Goal: Task Accomplishment & Management: Manage account settings

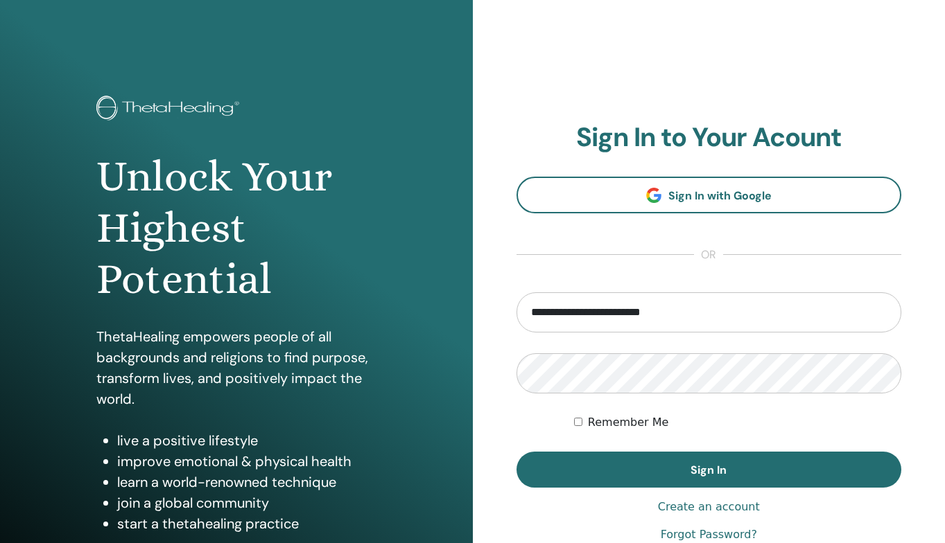
type input "**********"
click at [708, 470] on button "Sign In" at bounding box center [708, 470] width 385 height 36
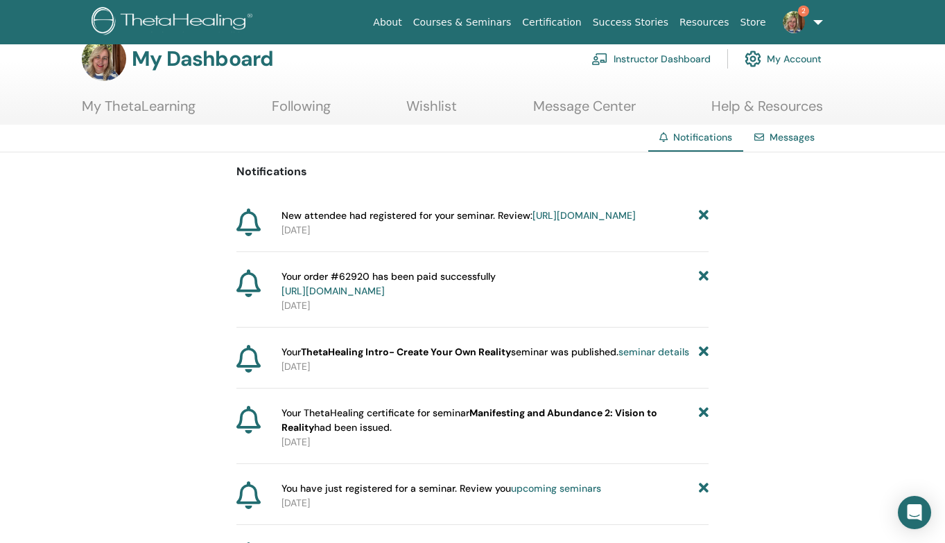
scroll to position [36, 0]
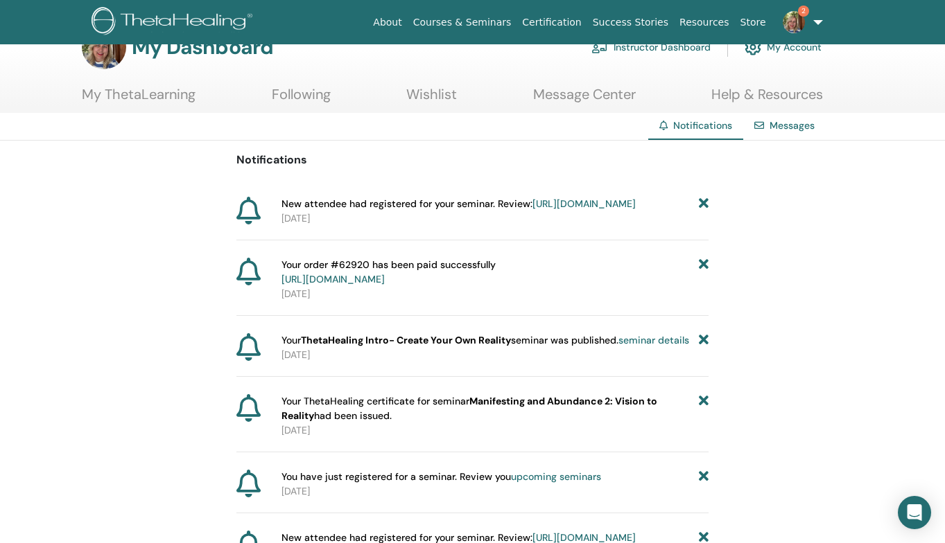
click at [532, 210] on link "https://member.thetahealing.com/instructor/seminar/378759/attendees" at bounding box center [583, 203] width 103 height 12
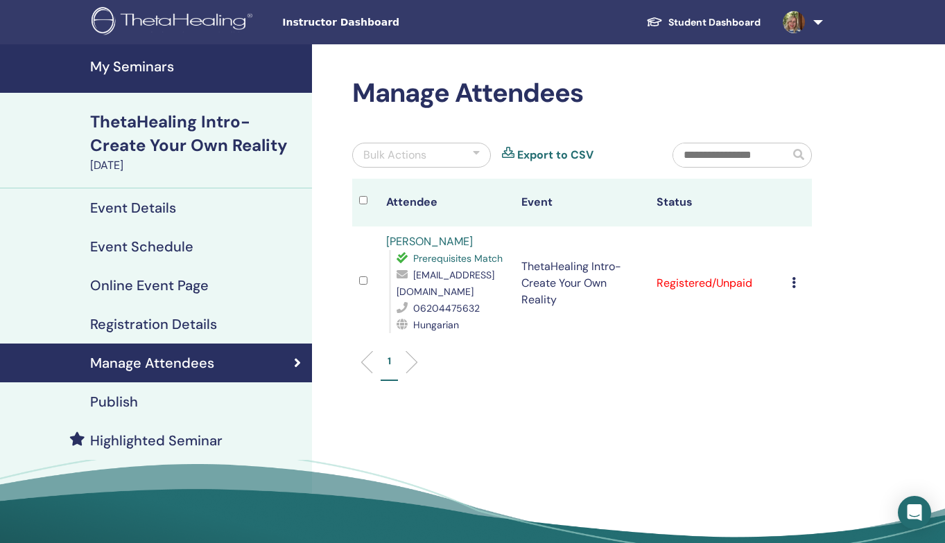
click at [794, 282] on icon at bounding box center [793, 282] width 4 height 11
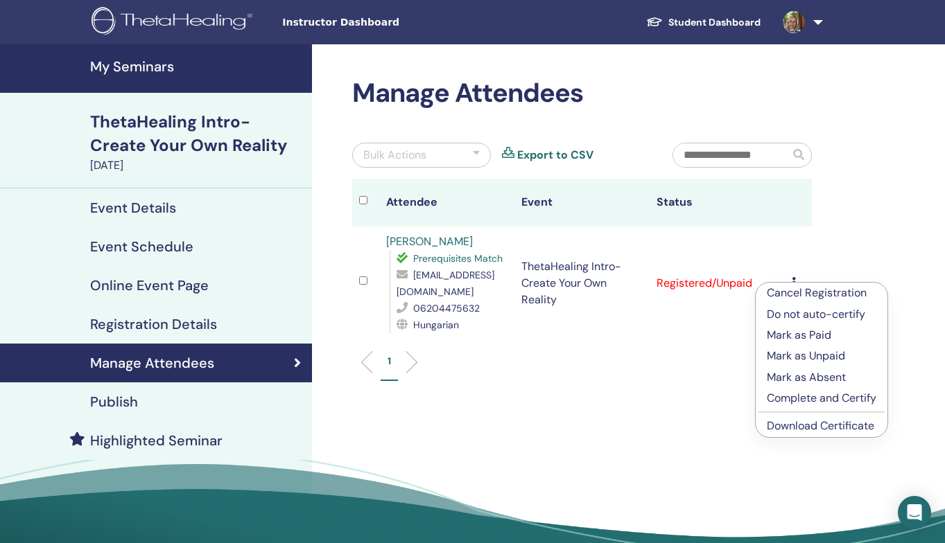
click at [797, 340] on p "Mark as Paid" at bounding box center [820, 335] width 109 height 17
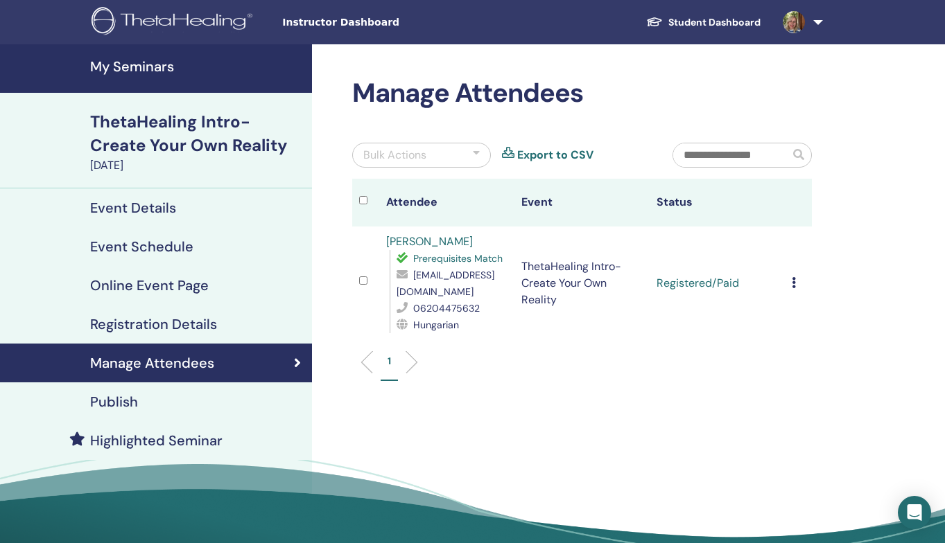
click at [791, 282] on icon at bounding box center [793, 282] width 4 height 11
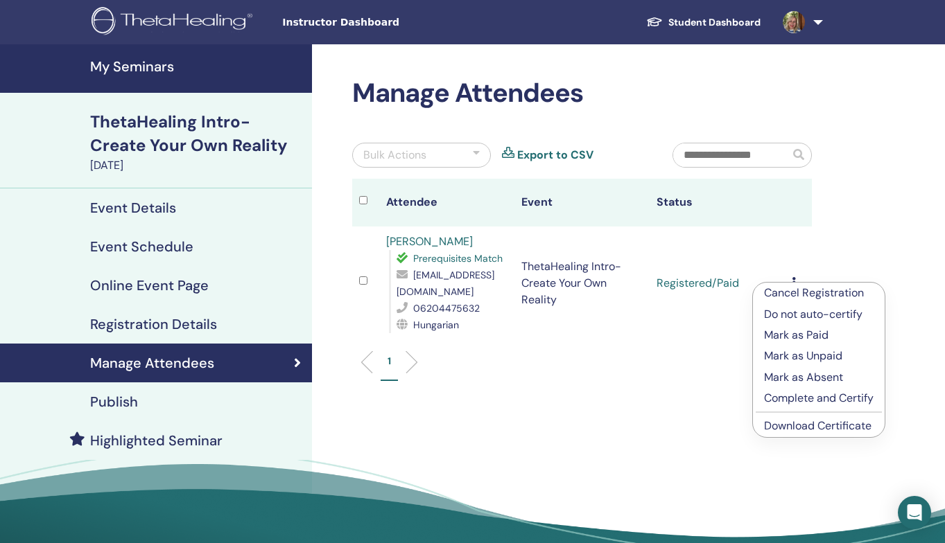
click at [810, 231] on td "Cancel Registration Do not auto-certify Mark as Paid Mark as Unpaid Mark as Abs…" at bounding box center [797, 284] width 27 height 114
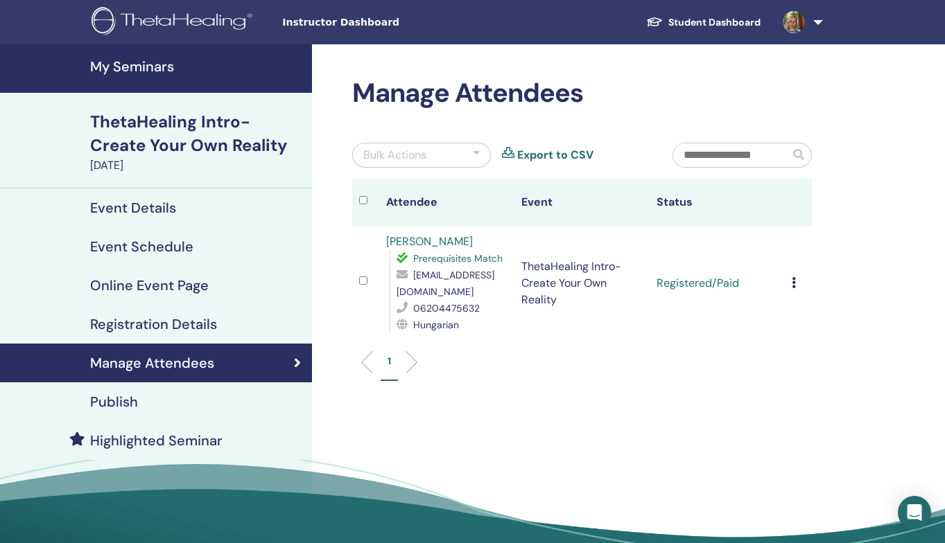
click at [123, 67] on h4 "My Seminars" at bounding box center [196, 66] width 213 height 17
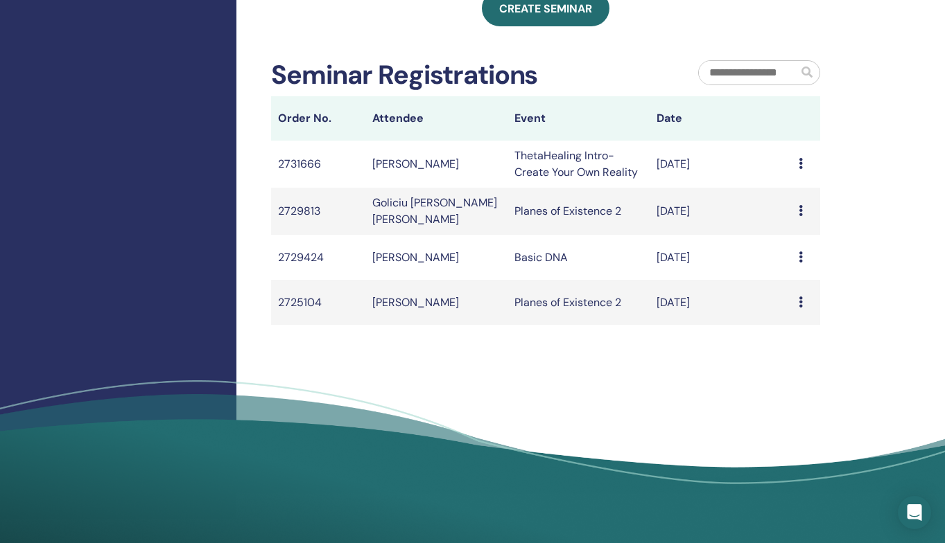
scroll to position [619, 0]
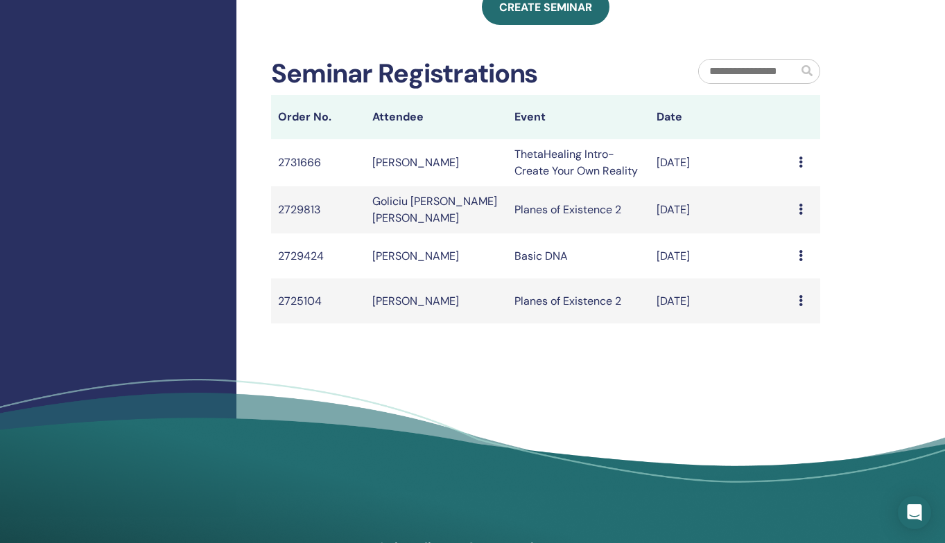
click at [410, 311] on td "Michal Flexer" at bounding box center [436, 301] width 142 height 45
click at [798, 306] on icon at bounding box center [800, 300] width 4 height 11
click at [622, 322] on td "Planes of Existence 2" at bounding box center [578, 301] width 142 height 45
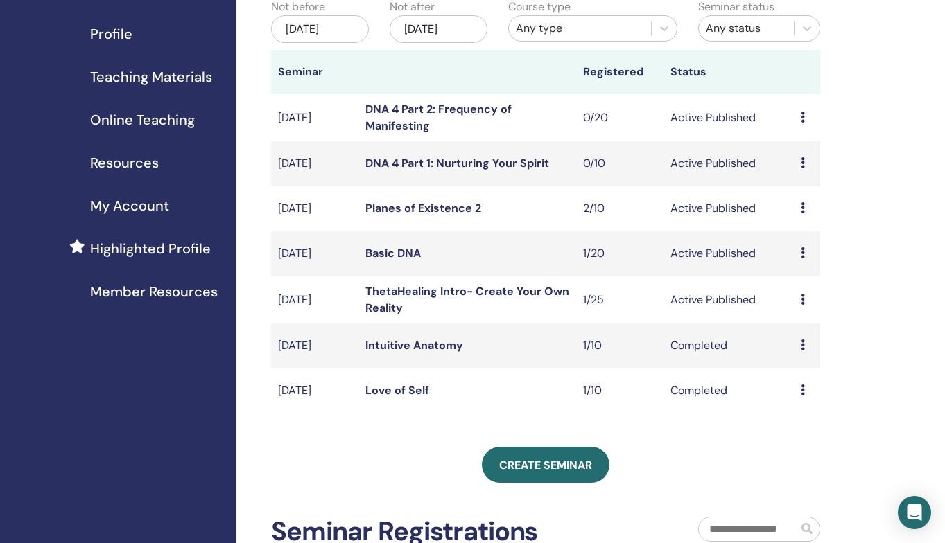
scroll to position [165, 0]
